Goal: Task Accomplishment & Management: Manage account settings

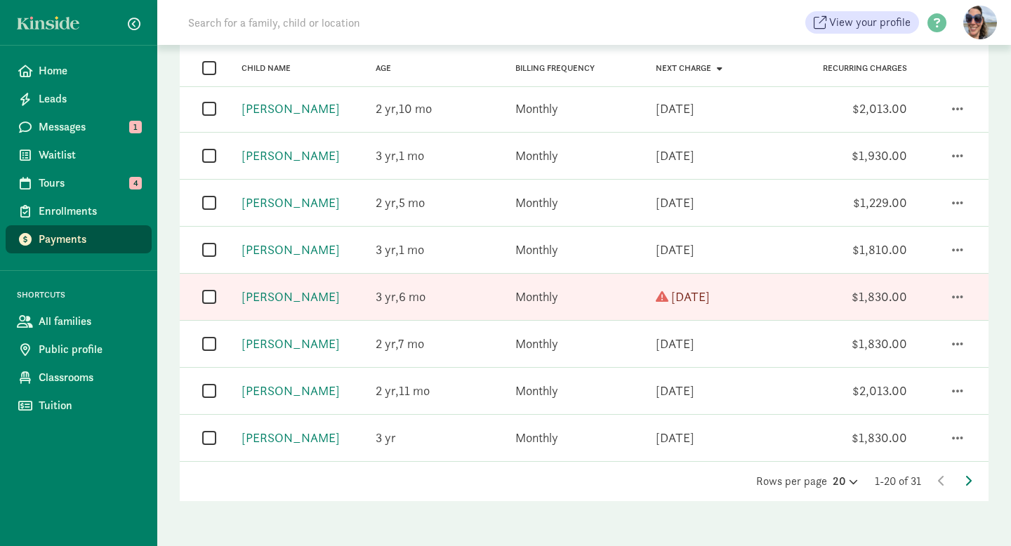
scroll to position [754, 0]
click at [965, 476] on icon at bounding box center [967, 480] width 7 height 11
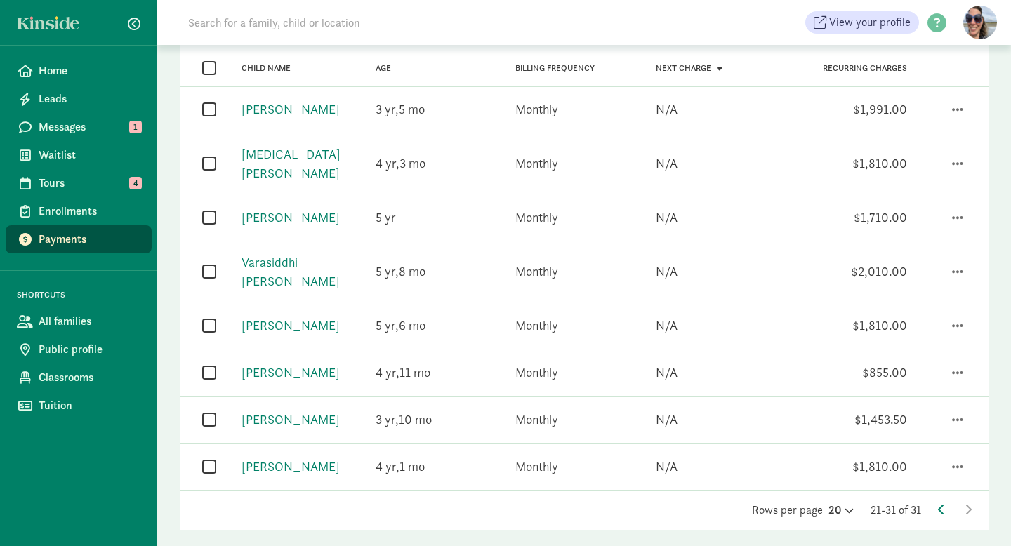
scroll to position [0, 0]
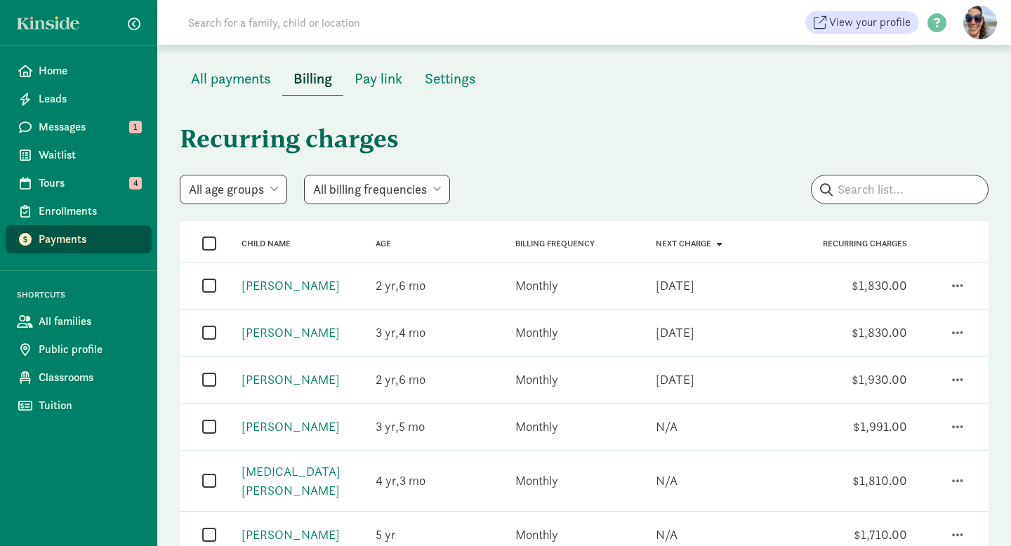
drag, startPoint x: 369, startPoint y: 20, endPoint x: 780, endPoint y: 44, distance: 411.2
click at [426, 36] on input at bounding box center [377, 22] width 394 height 28
click at [903, 190] on input "search" at bounding box center [899, 189] width 176 height 28
type input "ayra"
click at [72, 215] on span "Enrollments" at bounding box center [90, 211] width 102 height 17
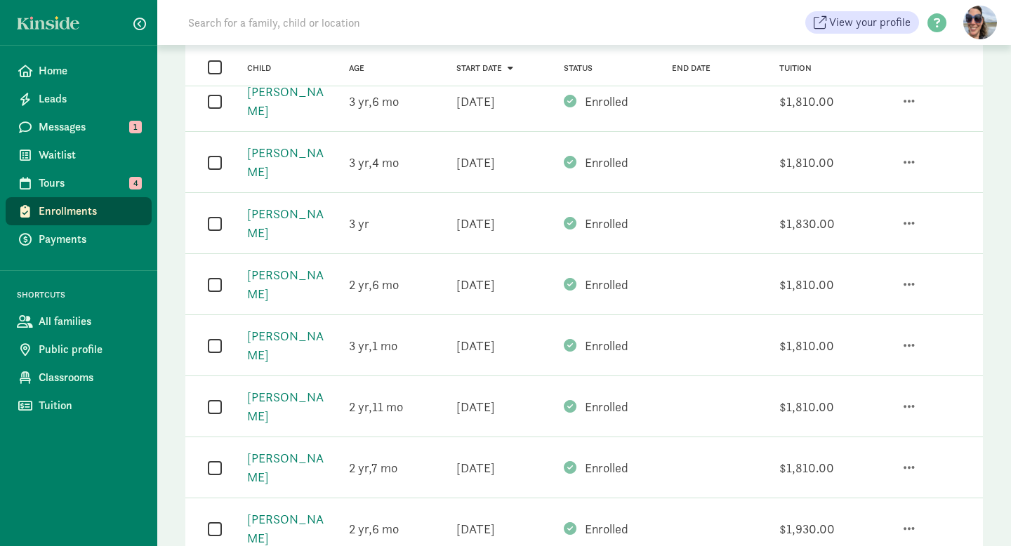
scroll to position [320, 0]
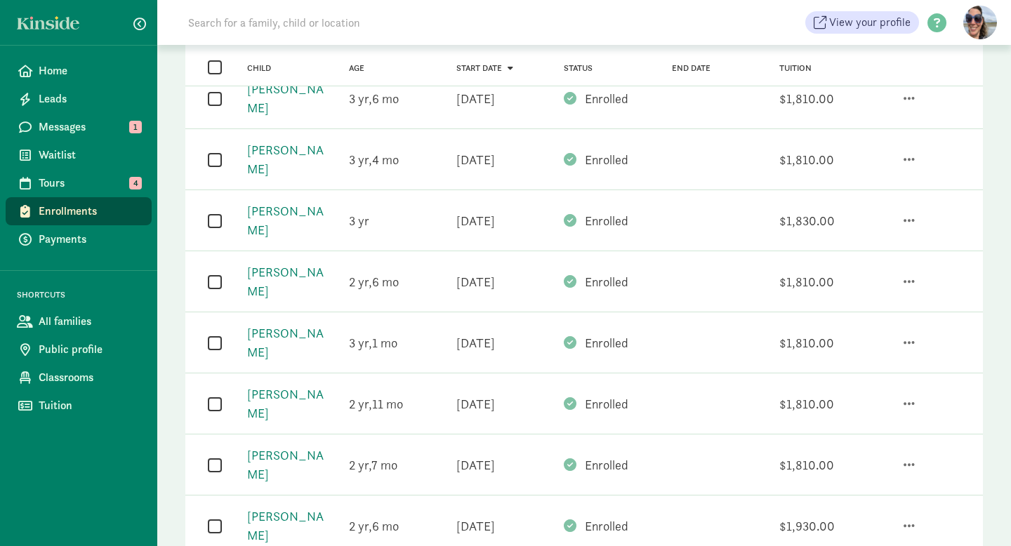
click at [845, 453] on div "Invite to Autopay" at bounding box center [853, 462] width 121 height 19
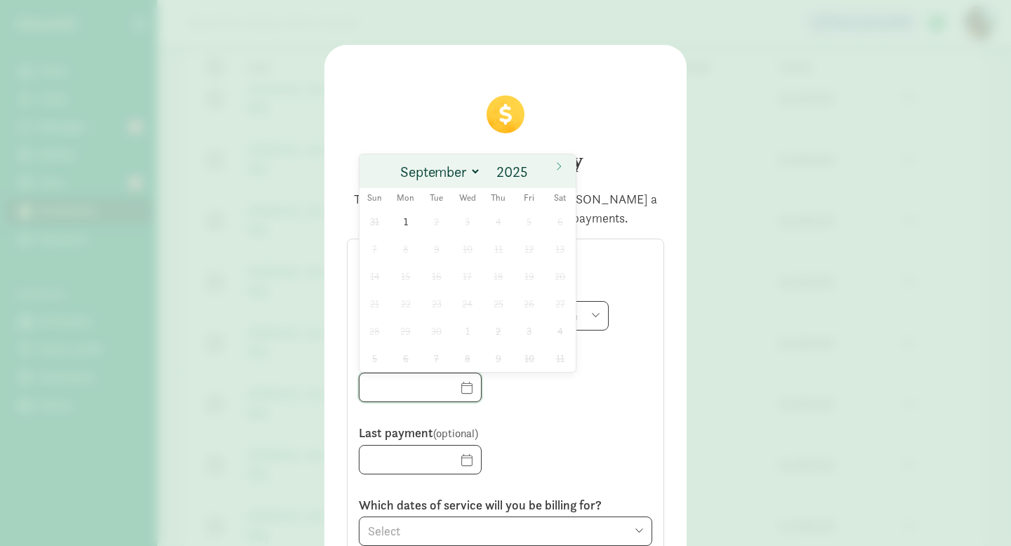
click at [469, 385] on input "text" at bounding box center [419, 387] width 121 height 28
click at [409, 219] on span "1" at bounding box center [405, 221] width 27 height 27
type input "[DATE]"
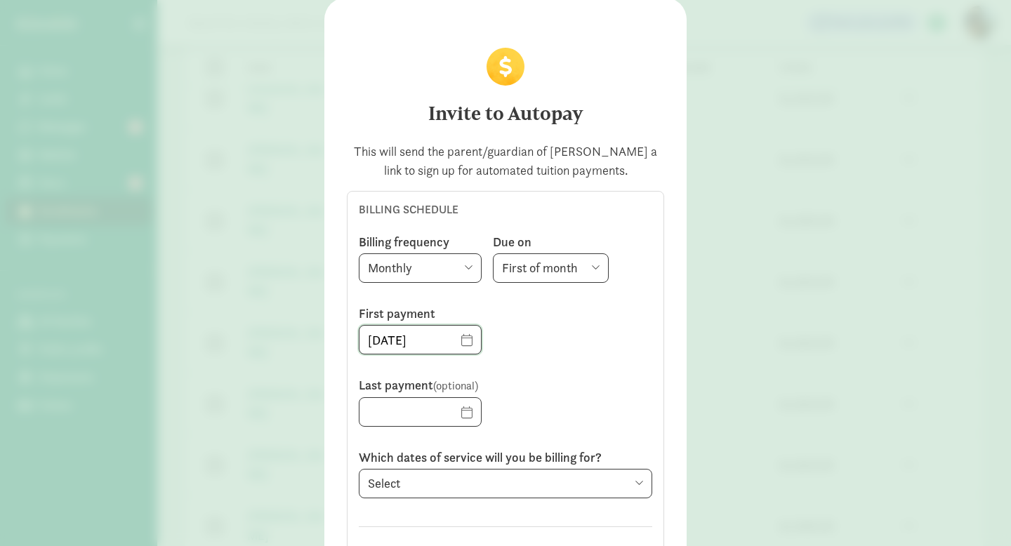
scroll to position [69, 0]
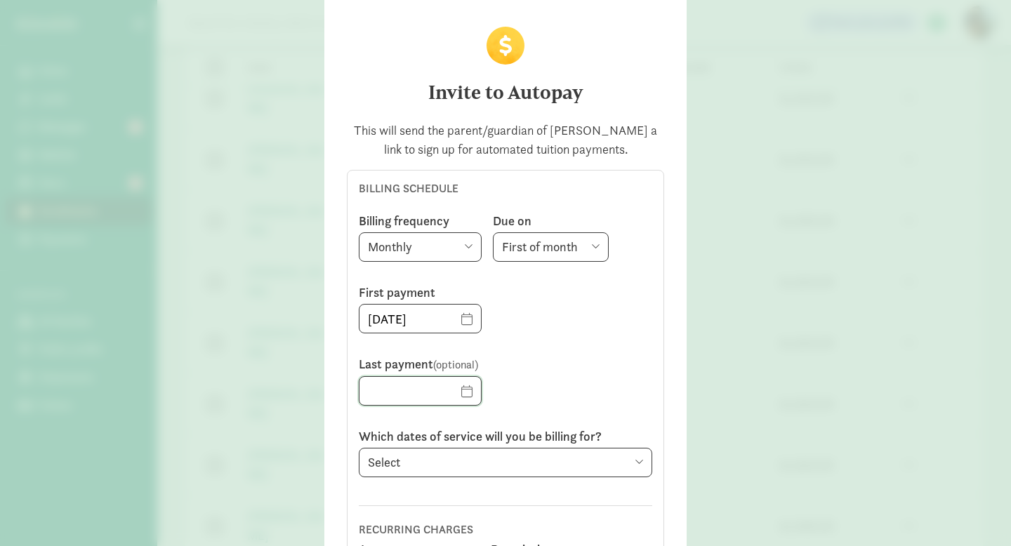
click at [465, 392] on input "text" at bounding box center [419, 391] width 121 height 28
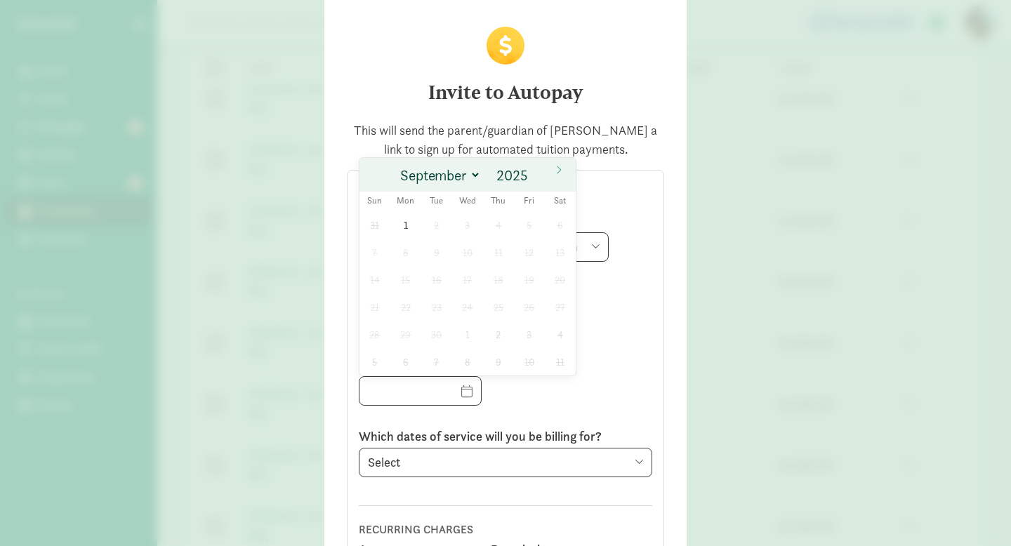
click at [615, 394] on div "Last payment (optional)" at bounding box center [505, 386] width 305 height 72
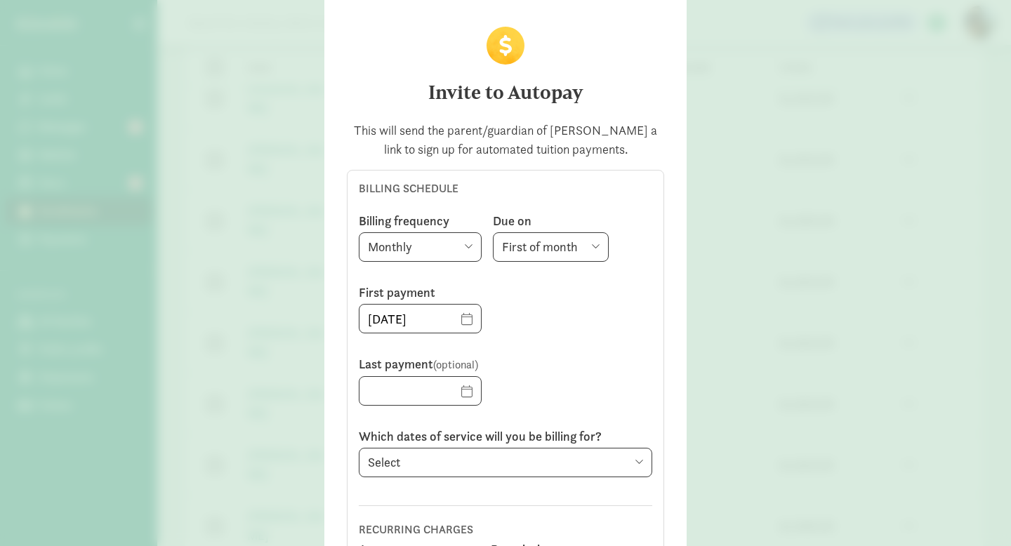
click at [545, 464] on select "Select Previous period ([DATE] - [DATE]) Current period ([DATE] - [DATE]) Next …" at bounding box center [505, 462] width 293 height 29
select select "[DATE]"
click at [359, 448] on select "Select Previous period ([DATE] - [DATE]) Current period ([DATE] - [DATE]) Next …" at bounding box center [505, 462] width 293 height 29
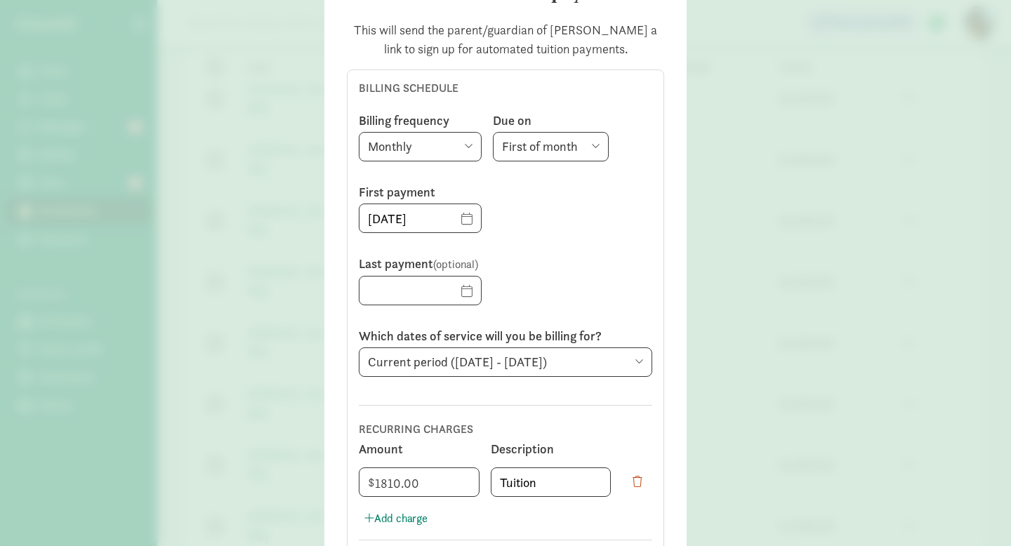
scroll to position [211, 0]
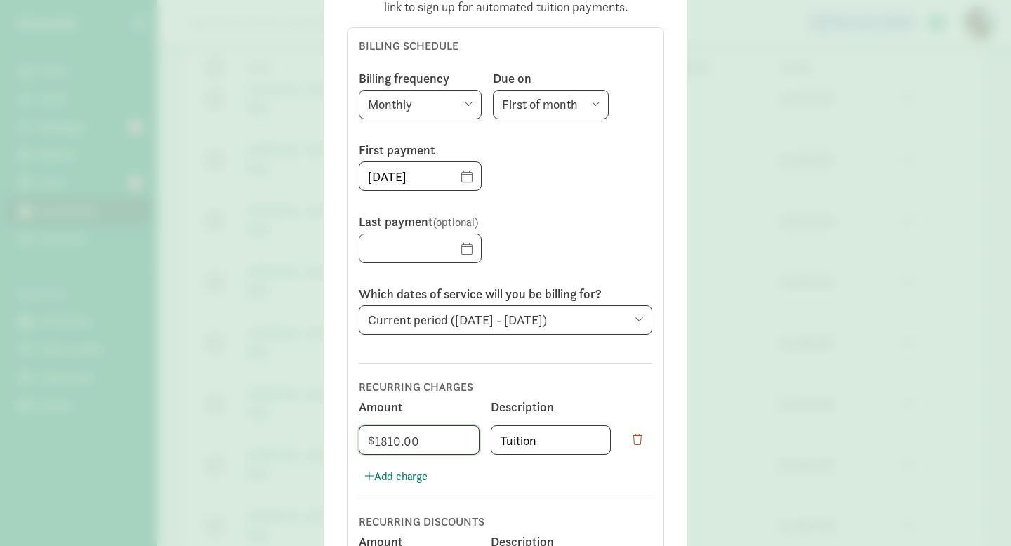
click at [462, 440] on input "1810" at bounding box center [418, 440] width 119 height 28
type input "1"
type input "988"
click at [236, 453] on div "Invite to Autopay This will send the parent/guardian of [PERSON_NAME] a link to…" at bounding box center [505, 273] width 1011 height 546
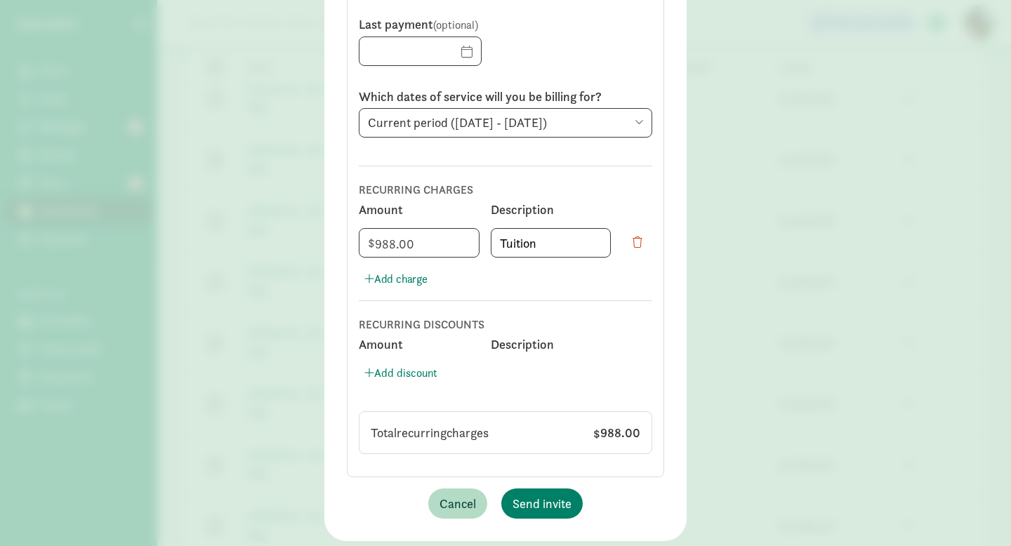
scroll to position [413, 0]
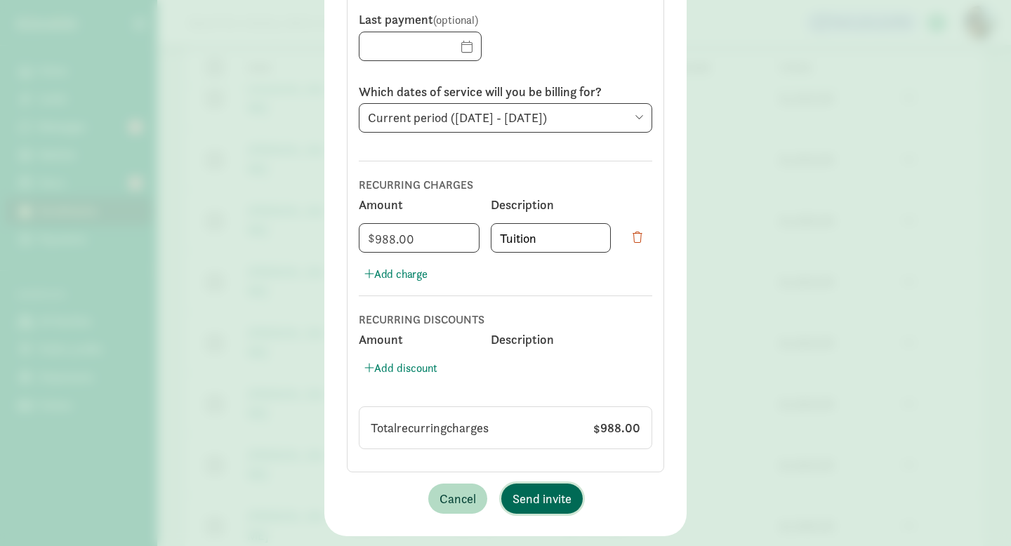
click at [539, 495] on span "Send invite" at bounding box center [541, 498] width 59 height 19
